Goal: Task Accomplishment & Management: Complete application form

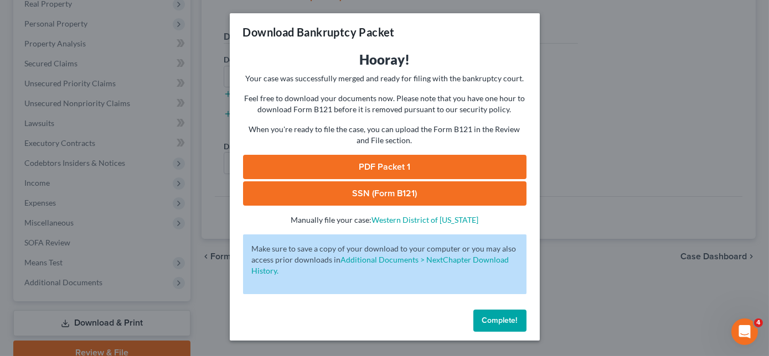
click at [499, 324] on span "Complete!" at bounding box center [499, 320] width 35 height 9
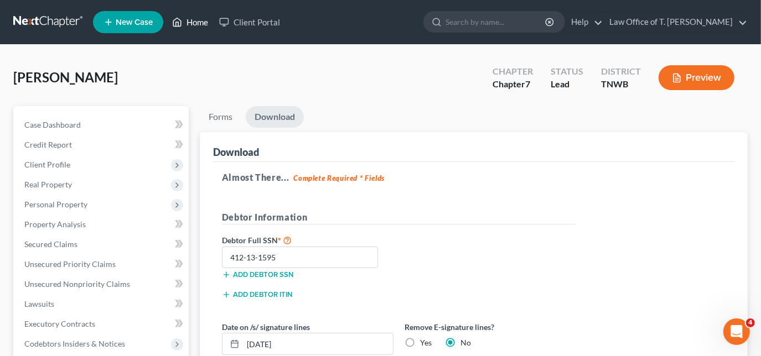
click at [186, 24] on link "Home" at bounding box center [190, 22] width 47 height 20
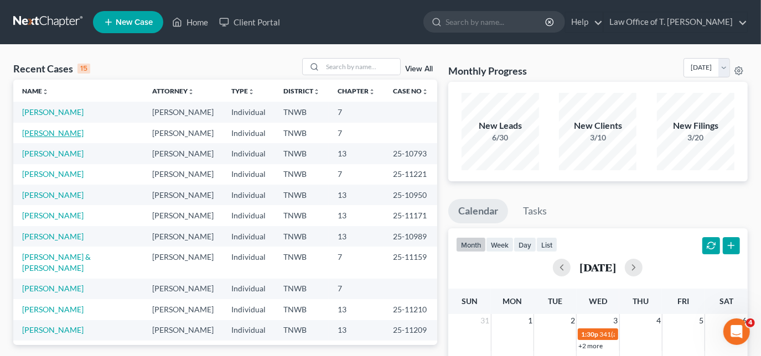
click at [62, 135] on link "[PERSON_NAME]" at bounding box center [52, 132] width 61 height 9
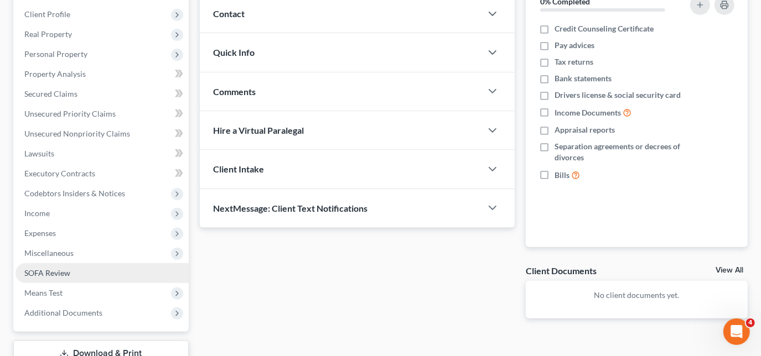
scroll to position [201, 0]
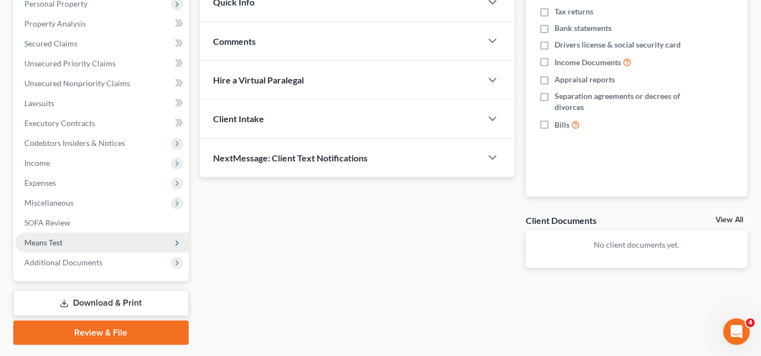
click at [69, 246] on span "Means Test" at bounding box center [101, 243] width 173 height 20
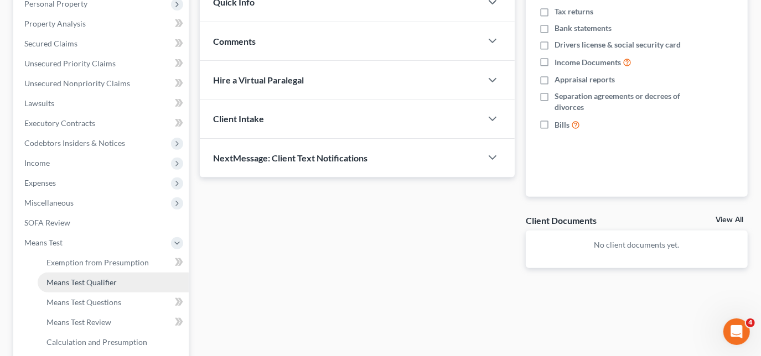
click at [83, 279] on span "Means Test Qualifier" at bounding box center [81, 282] width 70 height 9
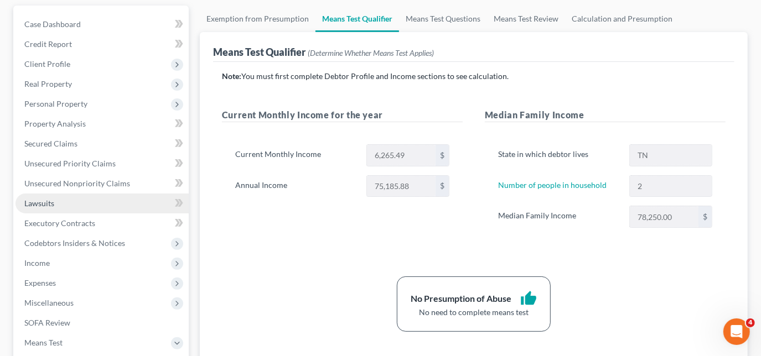
scroll to position [100, 0]
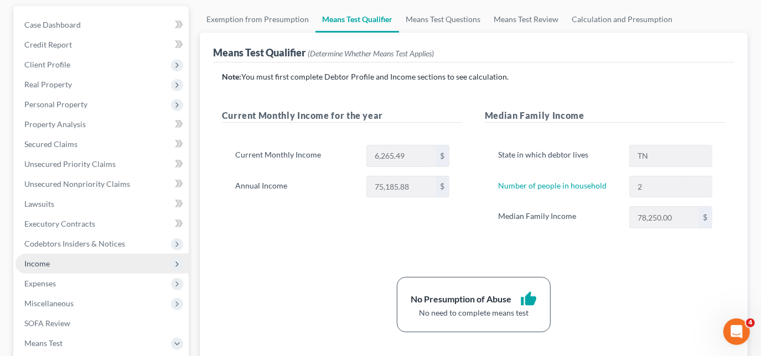
click at [49, 259] on span "Income" at bounding box center [36, 263] width 25 height 9
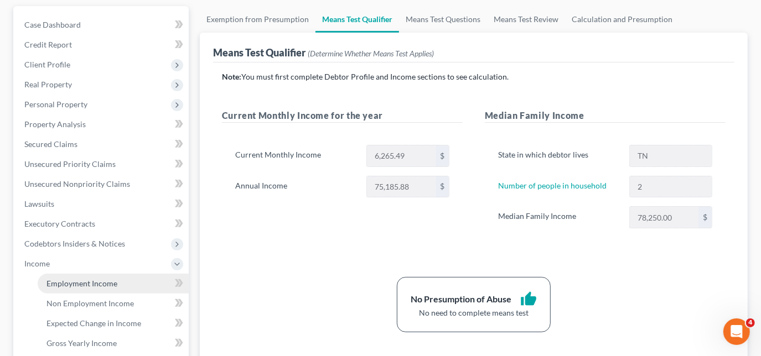
click at [91, 281] on span "Employment Income" at bounding box center [81, 283] width 71 height 9
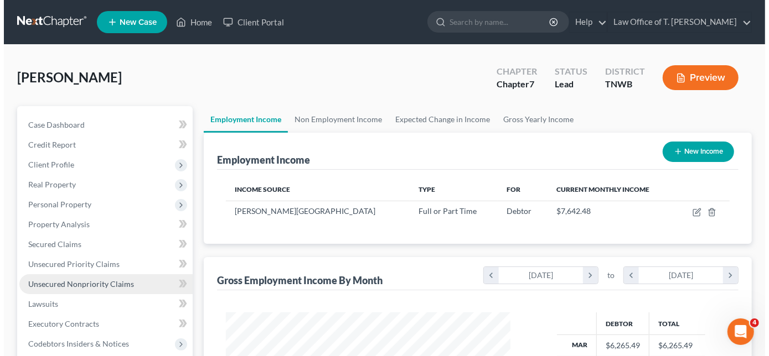
scroll to position [197, 307]
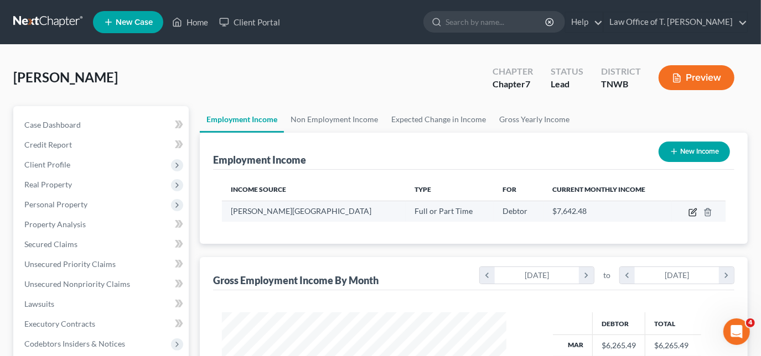
click at [691, 209] on icon "button" at bounding box center [692, 212] width 9 height 9
select select "0"
select select "44"
select select "2"
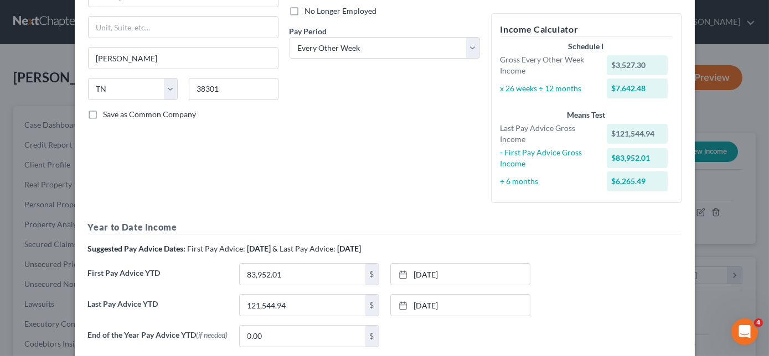
scroll to position [201, 0]
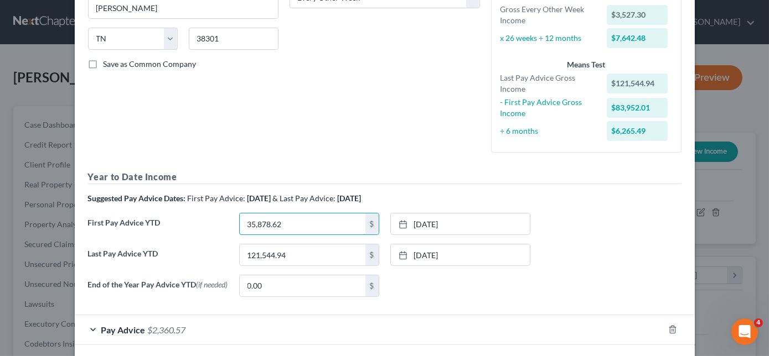
type input "35,878.62"
click at [404, 225] on div at bounding box center [405, 224] width 15 height 9
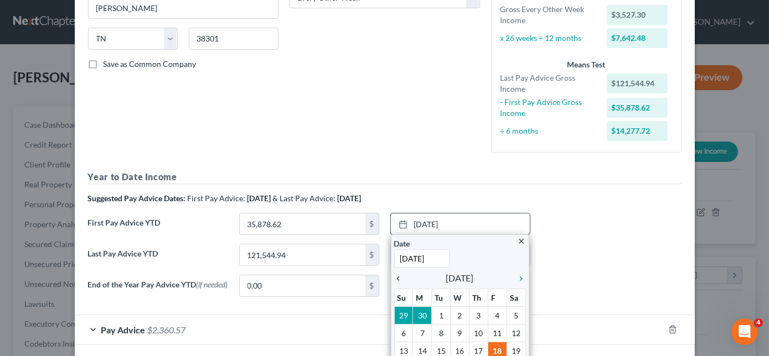
click at [397, 280] on icon "chevron_left" at bounding box center [401, 278] width 14 height 9
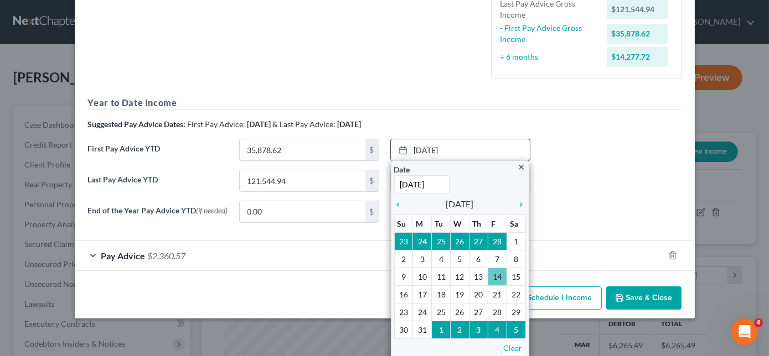
scroll to position [251, 0]
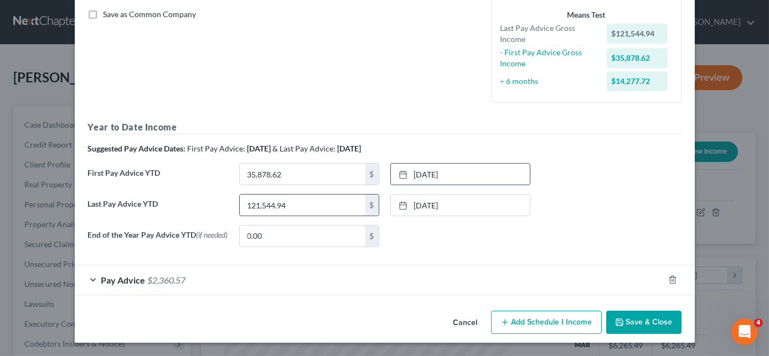
click at [340, 206] on input "121,544.94" at bounding box center [303, 205] width 126 height 21
type input "94,184.54"
click at [398, 206] on icon at bounding box center [402, 205] width 9 height 9
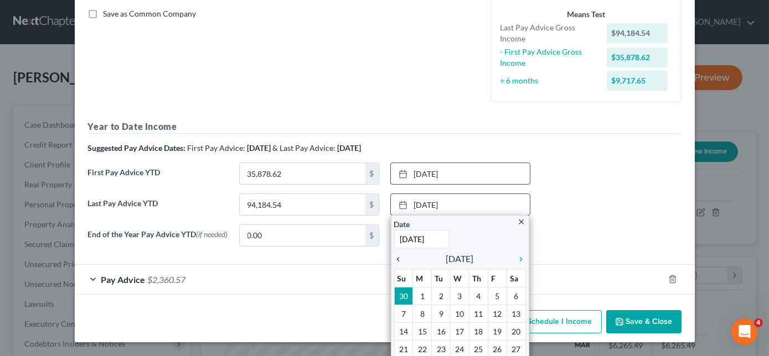
click at [395, 258] on icon "chevron_left" at bounding box center [401, 259] width 14 height 9
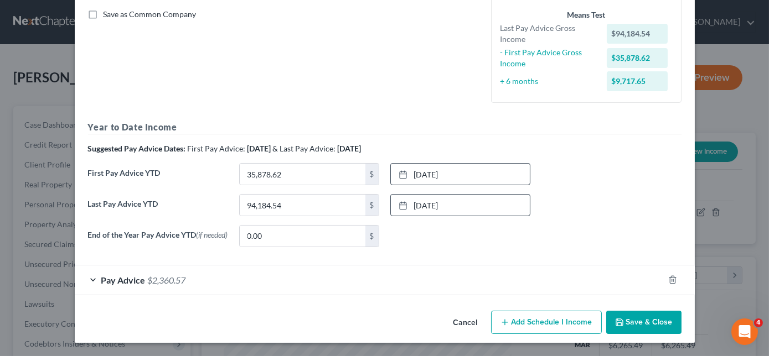
click at [628, 322] on button "Save & Close" at bounding box center [643, 322] width 75 height 23
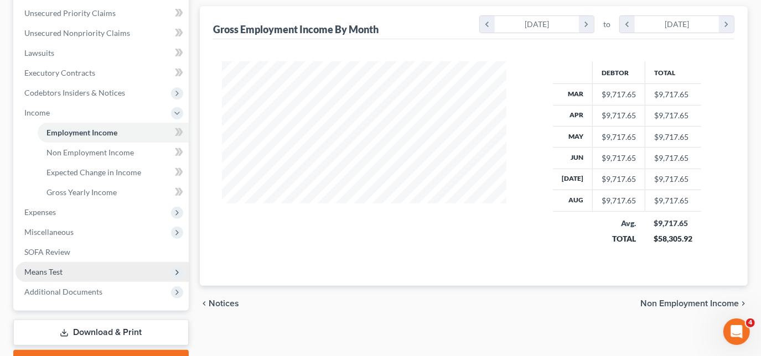
click at [78, 273] on span "Means Test" at bounding box center [101, 272] width 173 height 20
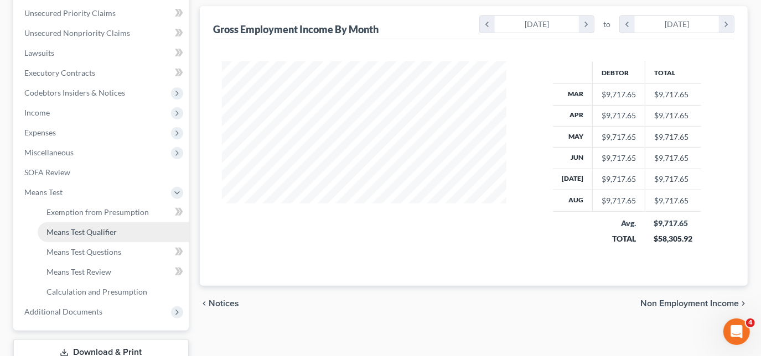
click at [102, 234] on span "Means Test Qualifier" at bounding box center [81, 231] width 70 height 9
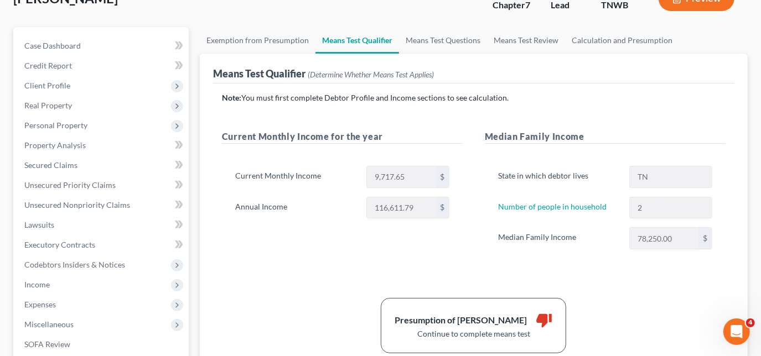
scroll to position [50, 0]
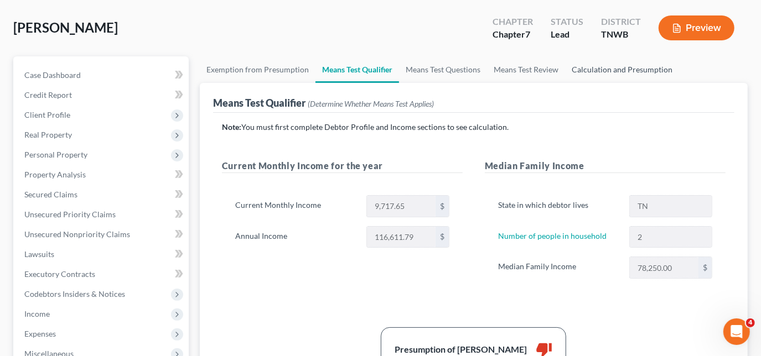
click at [609, 68] on link "Calculation and Presumption" at bounding box center [622, 69] width 114 height 27
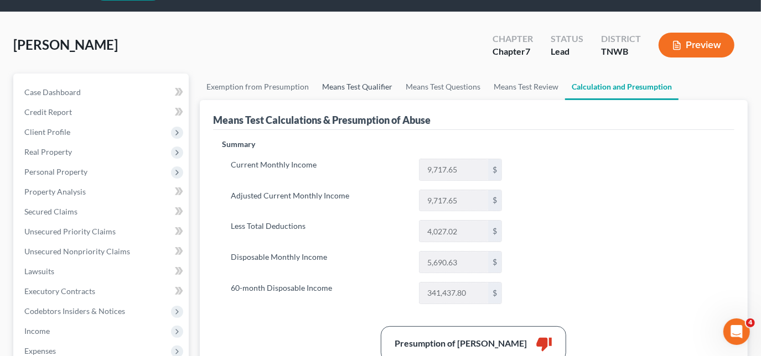
scroll to position [50, 0]
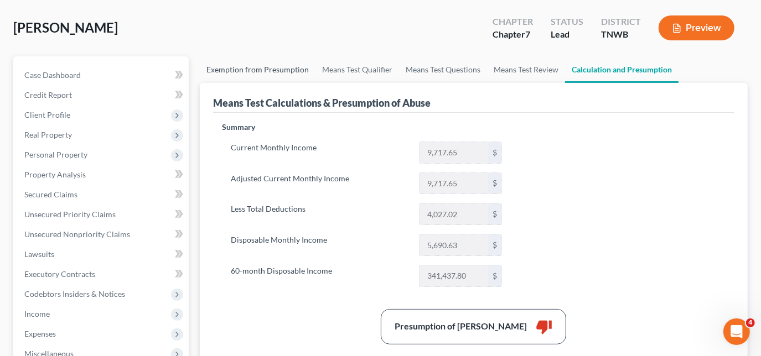
click at [271, 66] on link "Exemption from Presumption" at bounding box center [258, 69] width 116 height 27
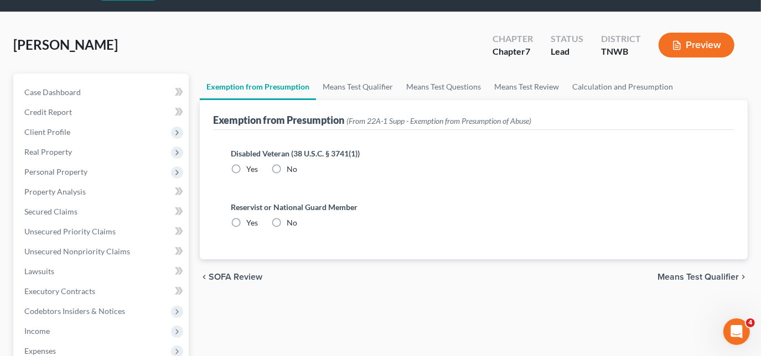
scroll to position [50, 0]
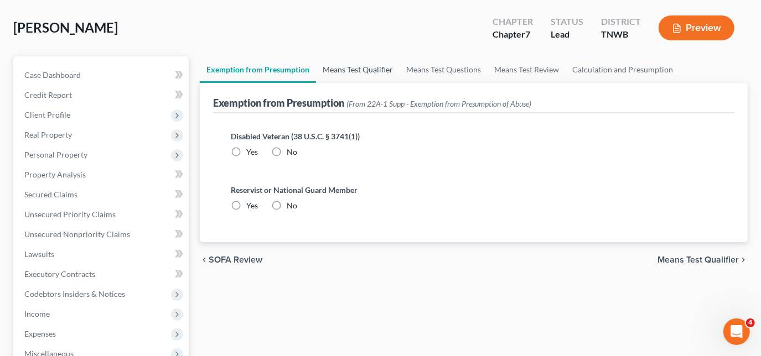
click at [338, 70] on link "Means Test Qualifier" at bounding box center [358, 69] width 84 height 27
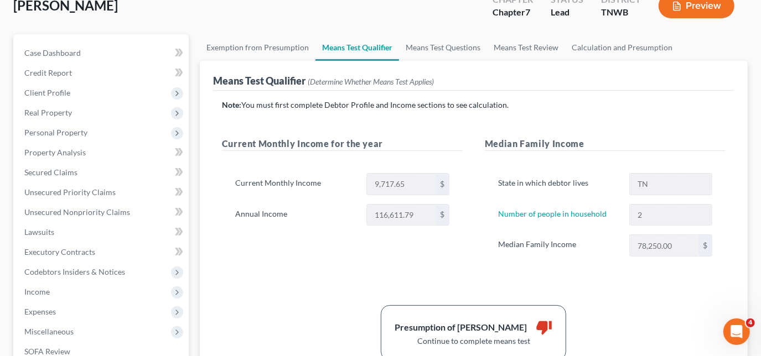
scroll to position [50, 0]
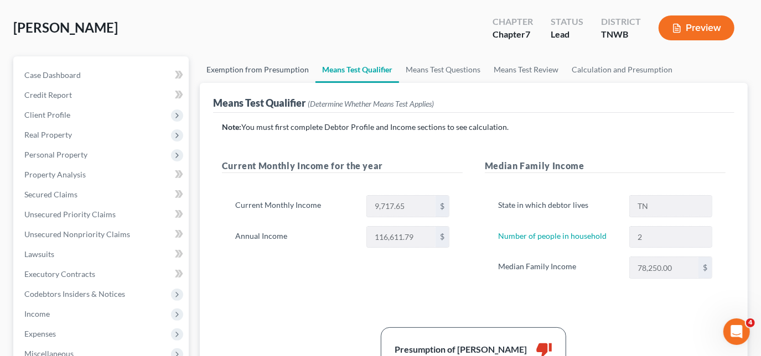
click at [273, 75] on link "Exemption from Presumption" at bounding box center [258, 69] width 116 height 27
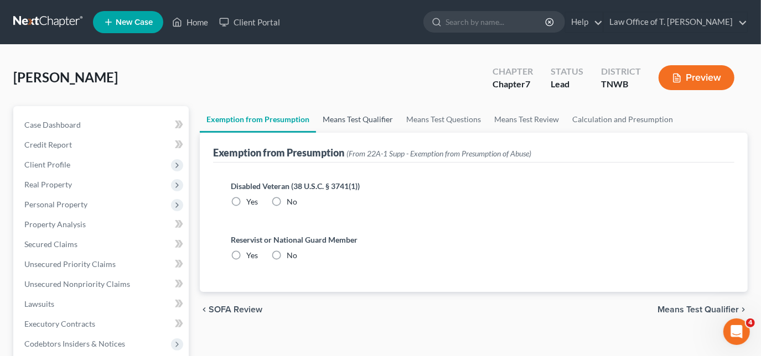
click at [355, 118] on link "Means Test Qualifier" at bounding box center [358, 119] width 84 height 27
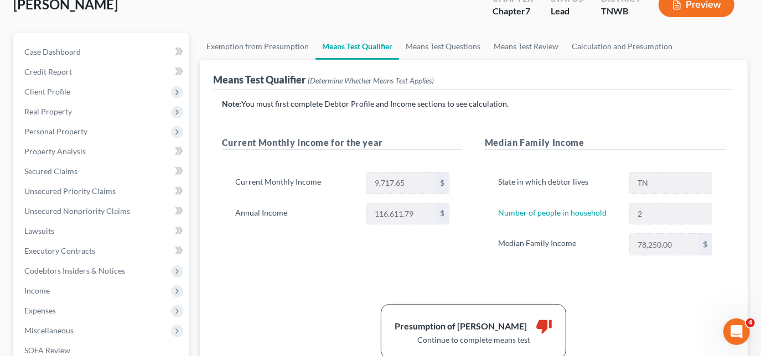
scroll to position [50, 0]
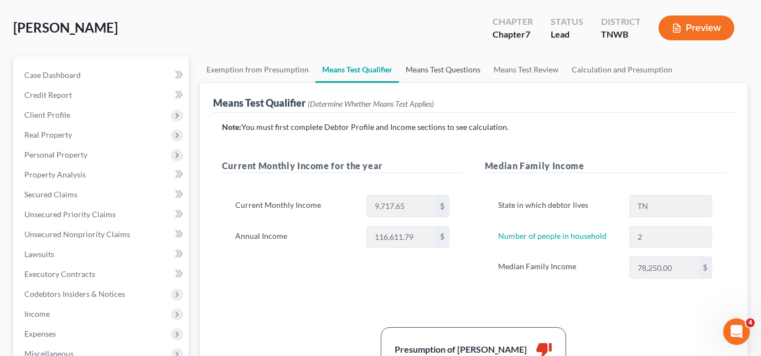
click at [438, 70] on link "Means Test Questions" at bounding box center [443, 69] width 88 height 27
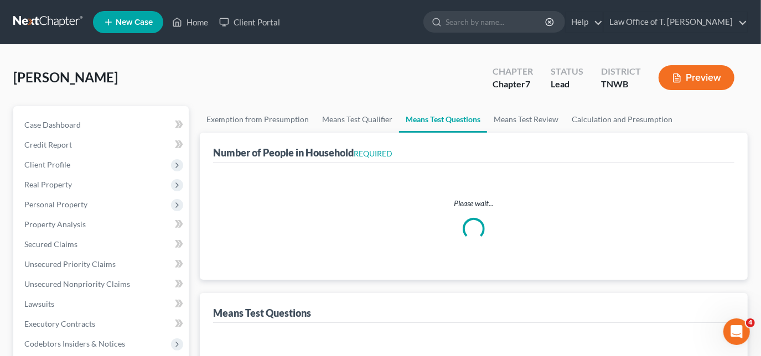
select select "1"
select select "60"
select select "1"
select select "60"
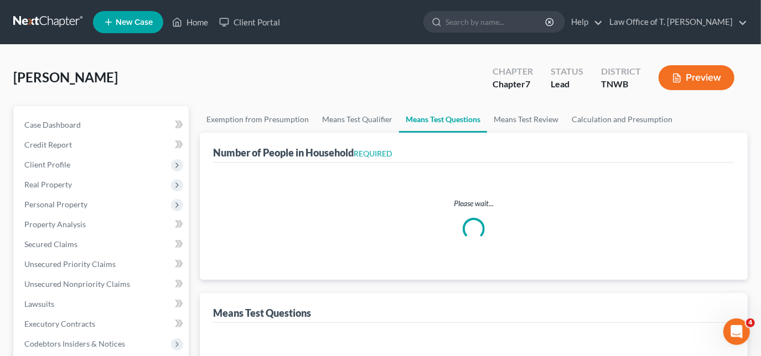
select select "3"
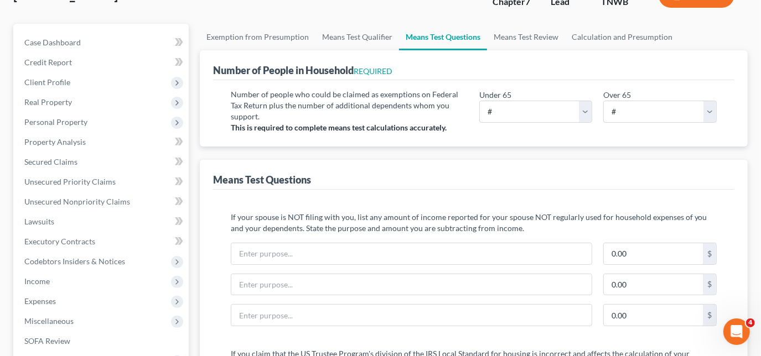
scroll to position [100, 0]
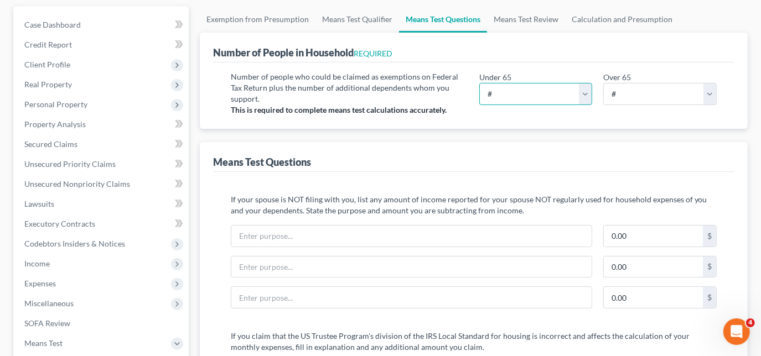
click at [522, 94] on select "# 0 1 2 3 4 5 6 7 8 9 10" at bounding box center [535, 94] width 113 height 22
select select "2"
click at [479, 83] on select "# 0 1 2 3 4 5 6 7 8 9 10" at bounding box center [535, 94] width 113 height 22
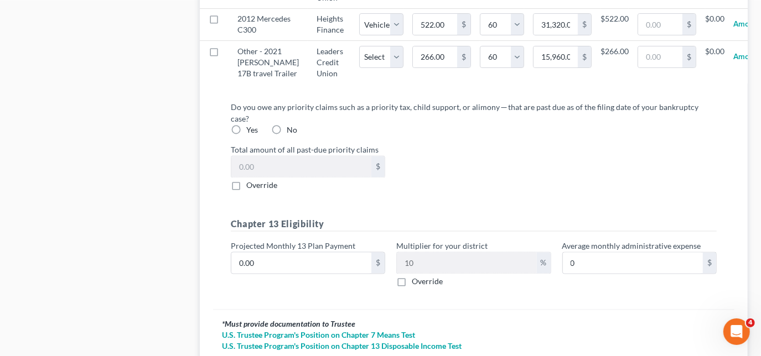
scroll to position [1257, 0]
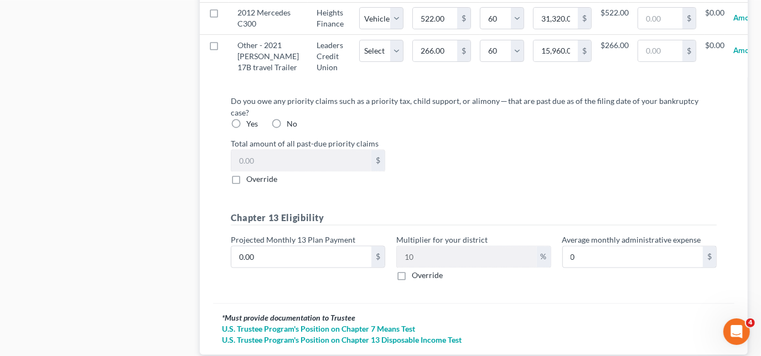
click at [246, 129] on label "Yes" at bounding box center [252, 123] width 12 height 11
click at [251, 126] on input "Yes" at bounding box center [254, 121] width 7 height 7
radio input "true"
click at [246, 185] on label "Override" at bounding box center [261, 179] width 31 height 11
click at [251, 182] on input "Override" at bounding box center [254, 177] width 7 height 7
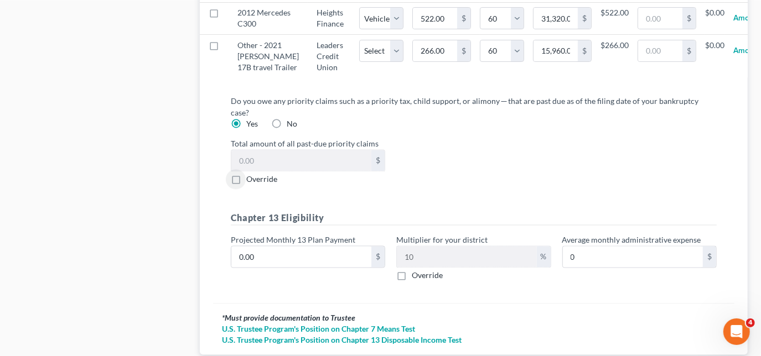
checkbox input "true"
click at [276, 172] on input "0.00" at bounding box center [301, 161] width 140 height 21
type input "31,000.00"
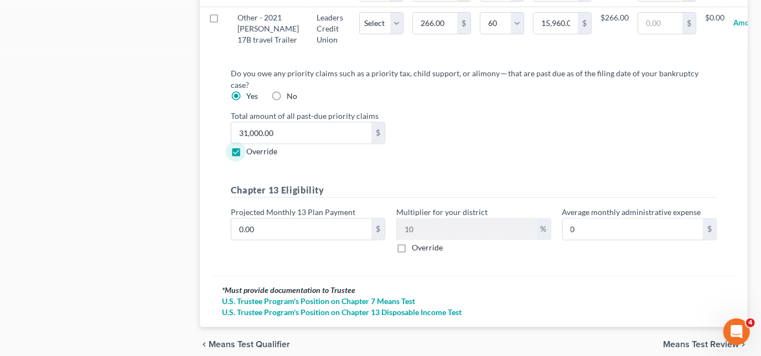
scroll to position [1308, 0]
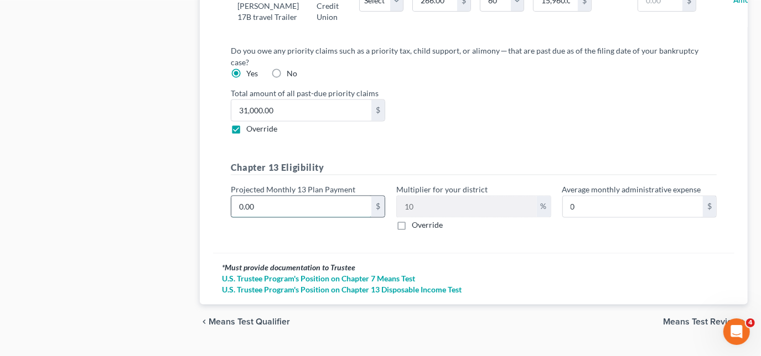
type input "3"
type input "0.30"
type input "31"
type input "3.10"
type input "310"
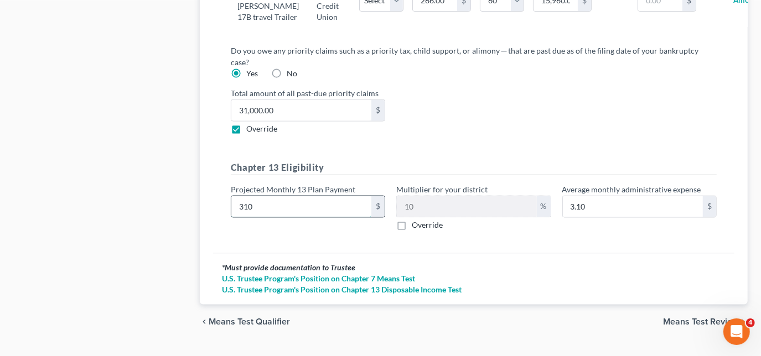
type input "31.00"
type input "3106"
type input "310.60"
type input "3,106.00"
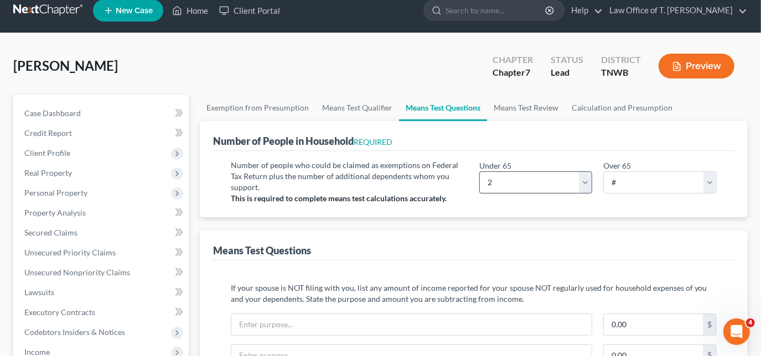
scroll to position [0, 0]
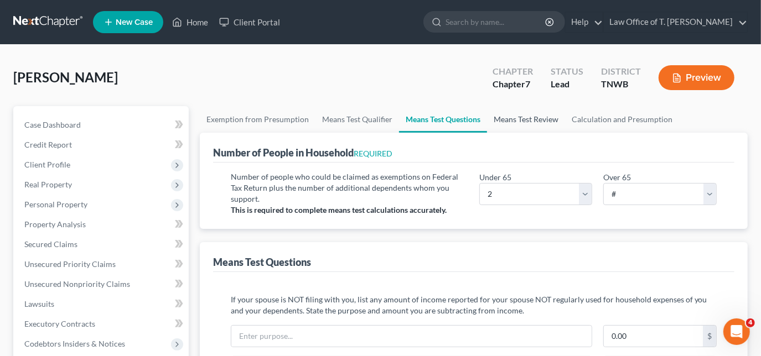
click at [520, 112] on link "Means Test Review" at bounding box center [526, 119] width 78 height 27
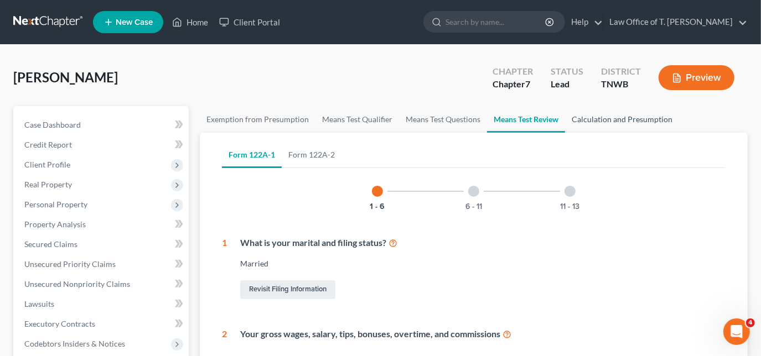
click at [598, 118] on link "Calculation and Presumption" at bounding box center [622, 119] width 114 height 27
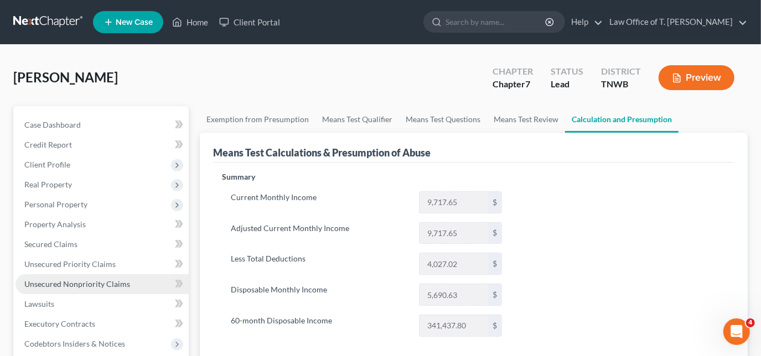
click at [72, 279] on span "Unsecured Nonpriority Claims" at bounding box center [77, 283] width 106 height 9
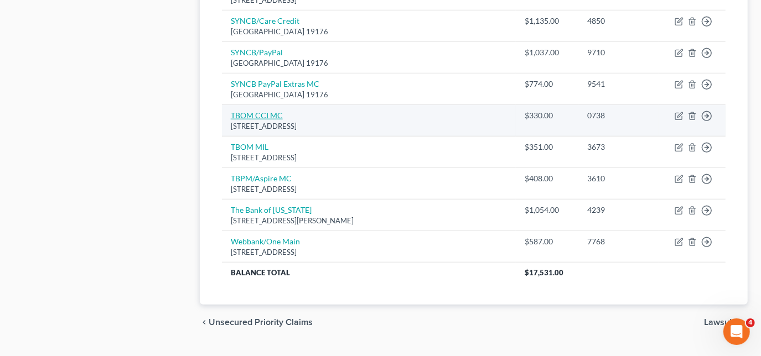
scroll to position [704, 0]
